Goal: Navigation & Orientation: Find specific page/section

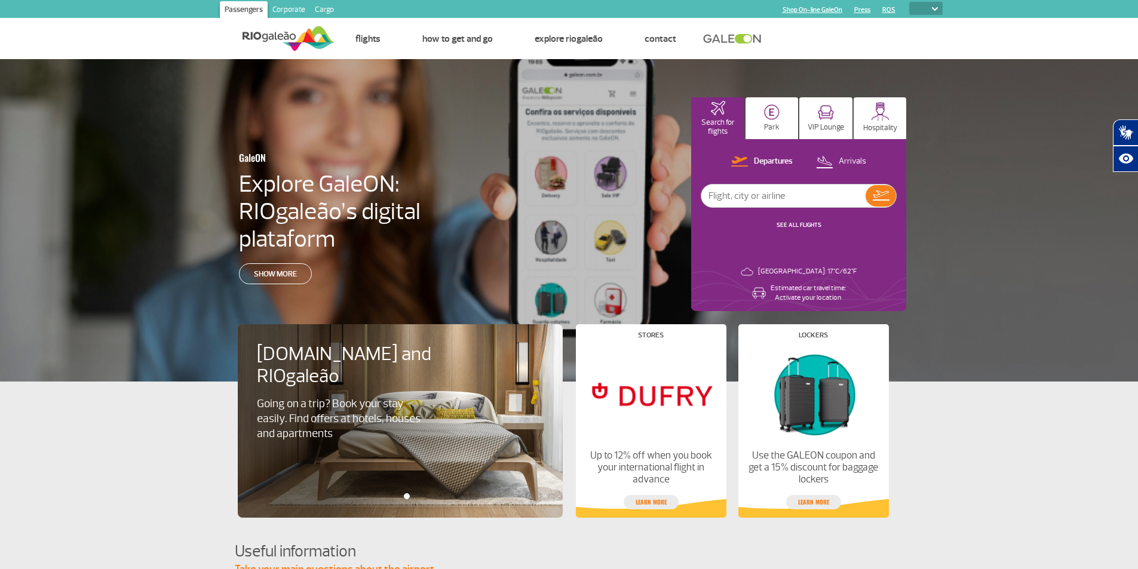
click at [937, 5] on select "PT ENG ESP" at bounding box center [925, 8] width 33 height 13
select select "en"
click at [909, 2] on select "PT ENG ESP" at bounding box center [925, 8] width 33 height 13
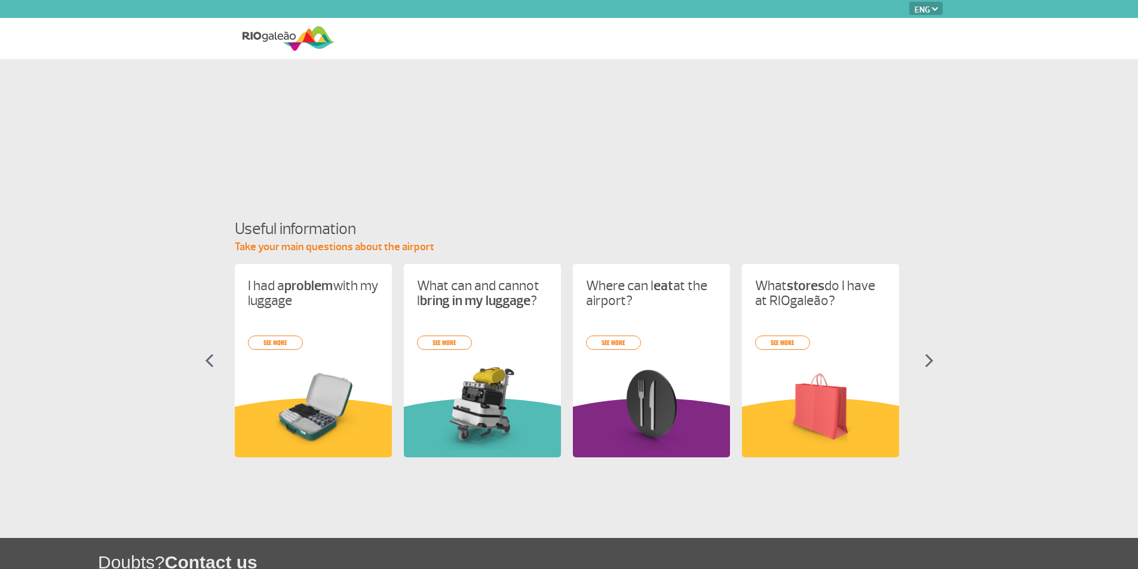
select select "en"
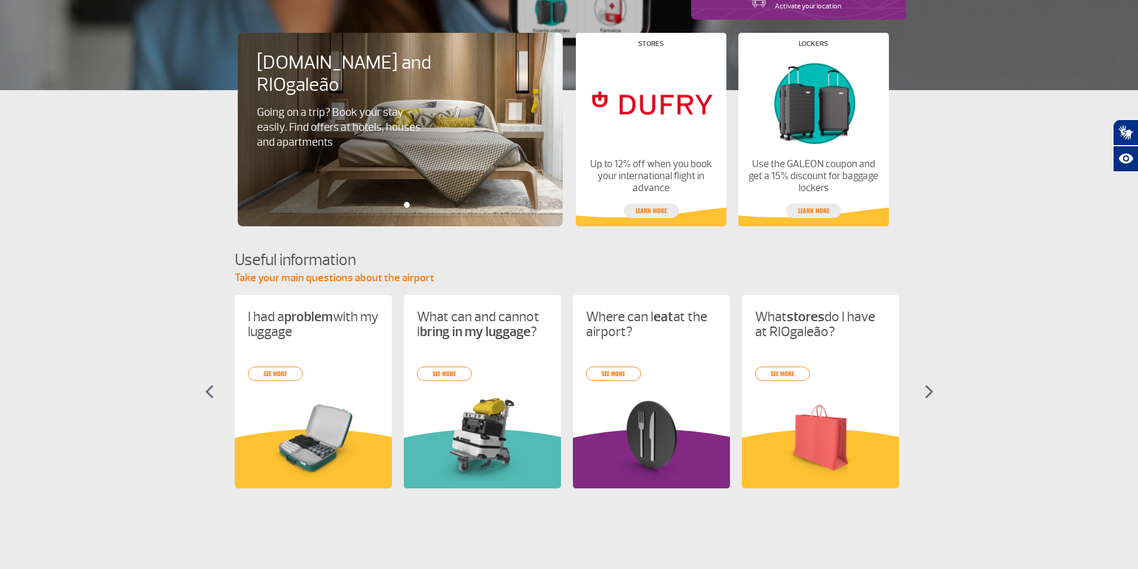
scroll to position [358, 0]
